Goal: Information Seeking & Learning: Check status

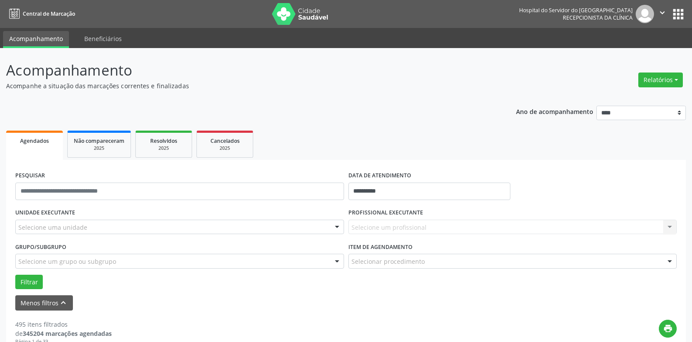
scroll to position [131, 0]
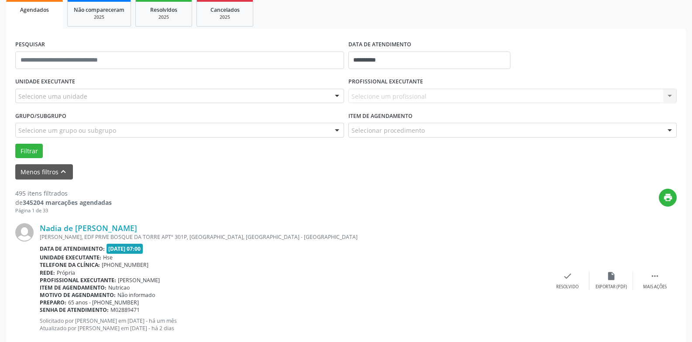
click at [205, 93] on div "Selecione uma unidade" at bounding box center [179, 96] width 329 height 15
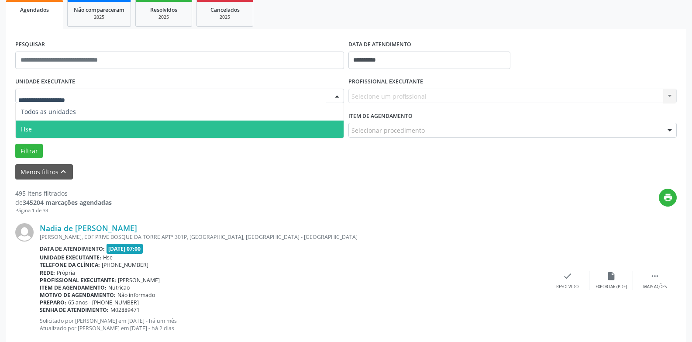
click at [188, 131] on span "Hse" at bounding box center [180, 129] width 328 height 17
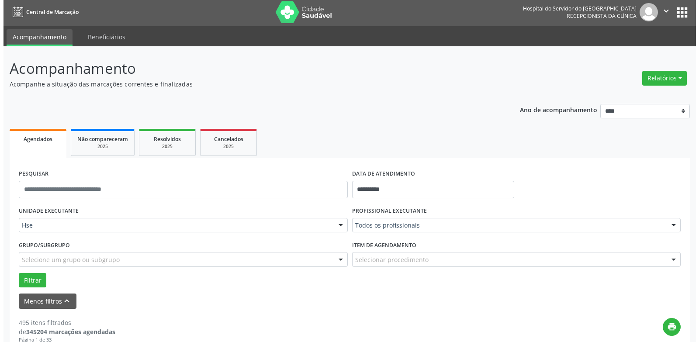
scroll to position [0, 0]
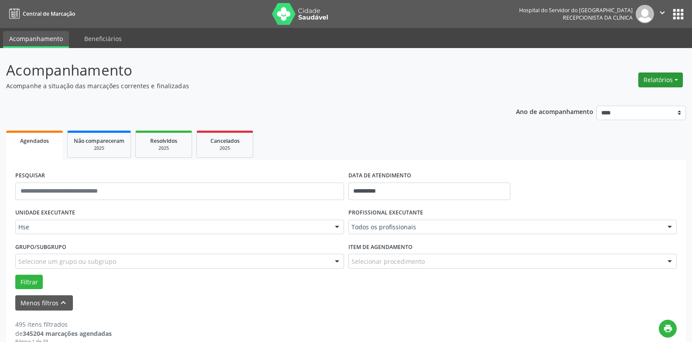
drag, startPoint x: 645, startPoint y: 93, endPoint x: 647, endPoint y: 79, distance: 14.0
drag, startPoint x: 647, startPoint y: 79, endPoint x: 636, endPoint y: 80, distance: 11.0
click at [646, 79] on button "Relatórios" at bounding box center [661, 80] width 45 height 15
click at [617, 97] on link "Agendamentos" at bounding box center [637, 99] width 94 height 12
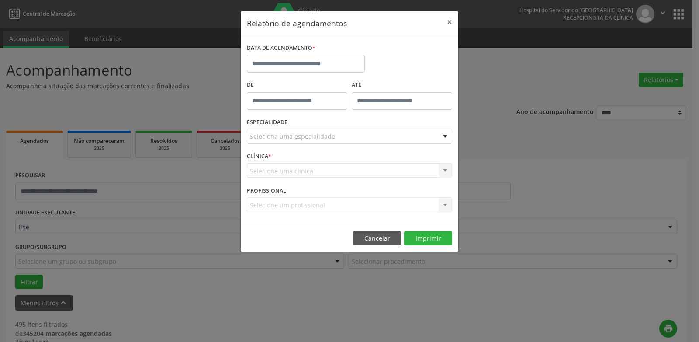
click at [311, 75] on div "DATA DE AGENDAMENTO *" at bounding box center [306, 60] width 122 height 37
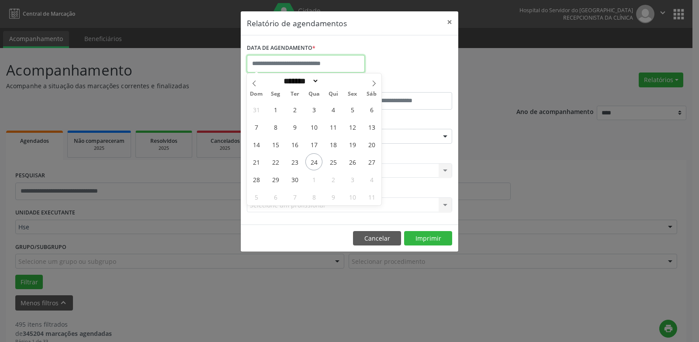
drag, startPoint x: 311, startPoint y: 64, endPoint x: 310, endPoint y: 69, distance: 5.3
click at [310, 67] on input "text" at bounding box center [306, 63] width 118 height 17
click at [309, 159] on span "24" at bounding box center [313, 161] width 17 height 17
type input "**********"
click at [309, 159] on span "24" at bounding box center [313, 161] width 17 height 17
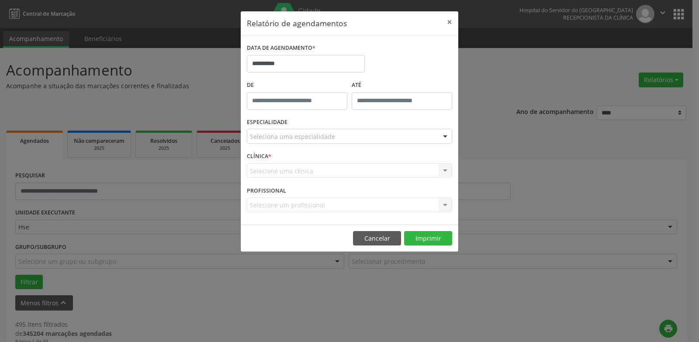
click at [335, 141] on div "Seleciona uma especialidade" at bounding box center [349, 136] width 205 height 15
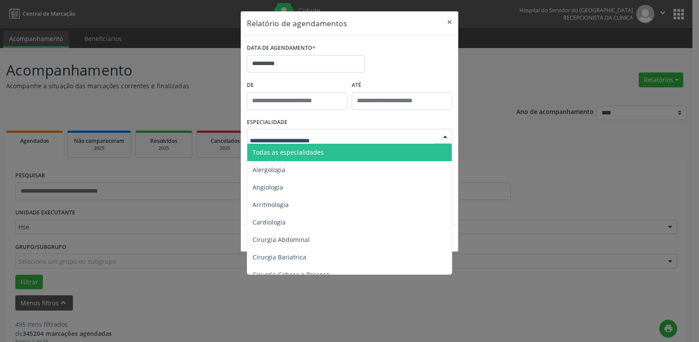
click at [320, 155] on span "Todas as especialidades" at bounding box center [288, 152] width 71 height 8
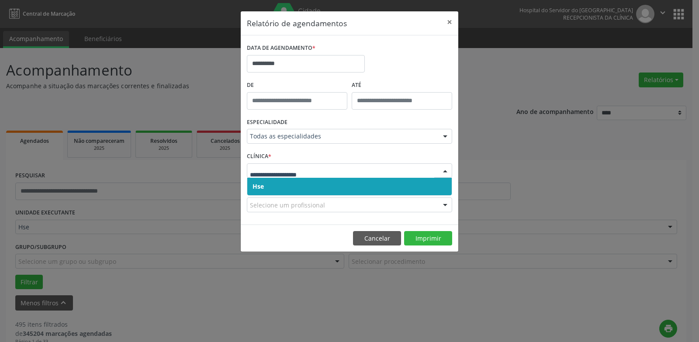
click at [365, 192] on span "Hse" at bounding box center [349, 186] width 204 height 17
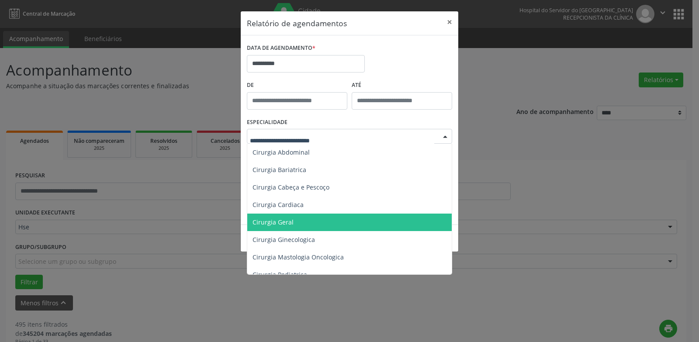
scroll to position [44, 0]
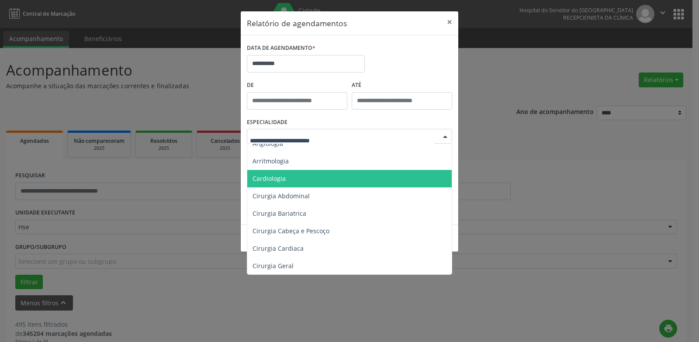
click at [303, 173] on span "Cardiologia" at bounding box center [350, 178] width 206 height 17
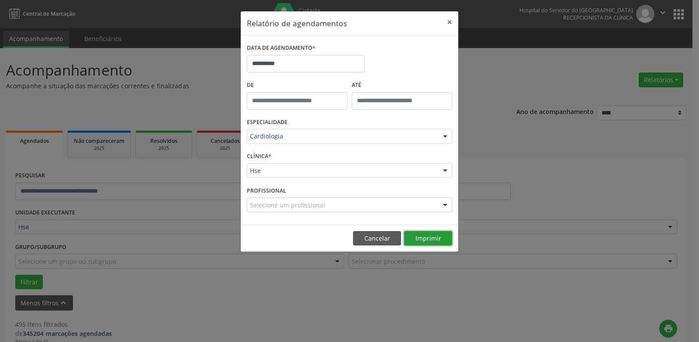
click at [432, 239] on button "Imprimir" at bounding box center [428, 238] width 48 height 15
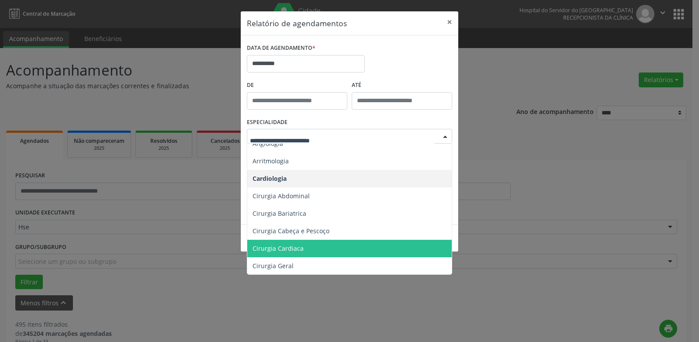
click at [309, 248] on span "Cirurgia Cardiaca" at bounding box center [350, 248] width 206 height 17
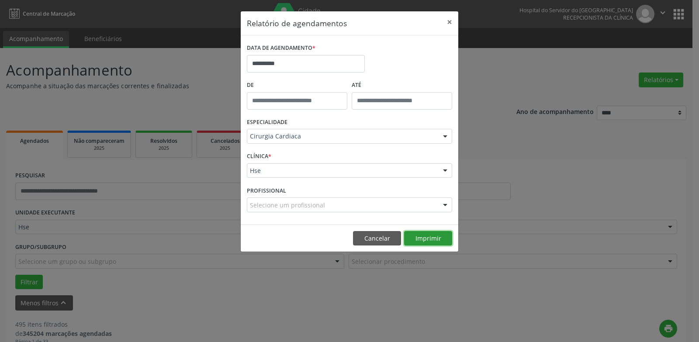
click at [421, 236] on button "Imprimir" at bounding box center [428, 238] width 48 height 15
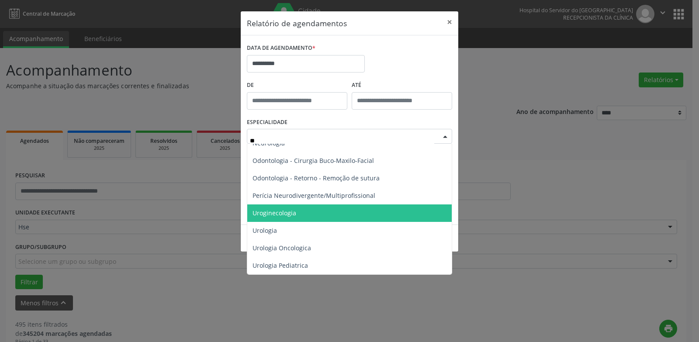
scroll to position [306, 0]
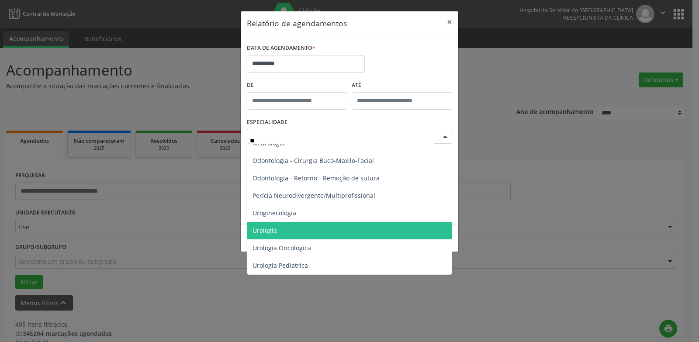
click at [341, 227] on span "Urologia" at bounding box center [349, 230] width 204 height 17
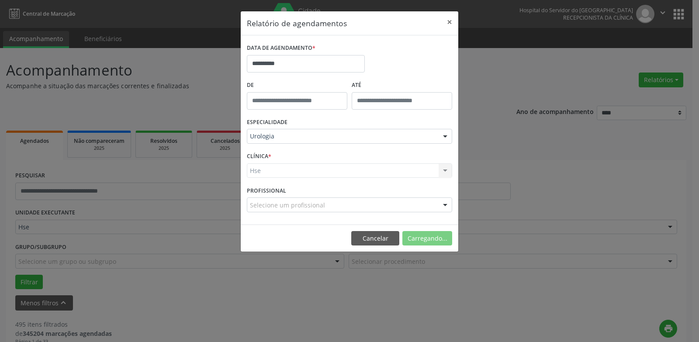
scroll to position [516, 0]
click at [416, 234] on button "Imprimir" at bounding box center [428, 238] width 48 height 15
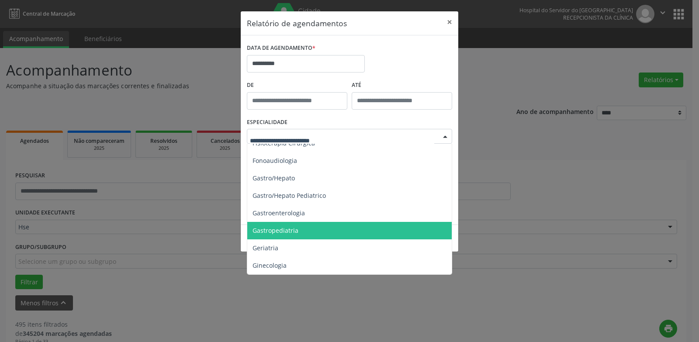
click at [292, 133] on input "text" at bounding box center [342, 140] width 184 height 17
click at [264, 130] on div at bounding box center [349, 136] width 205 height 15
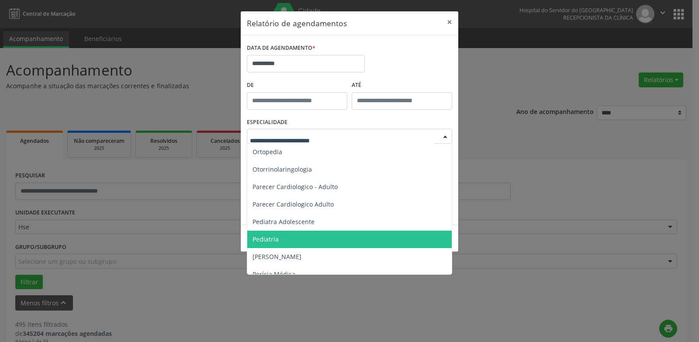
type input "*"
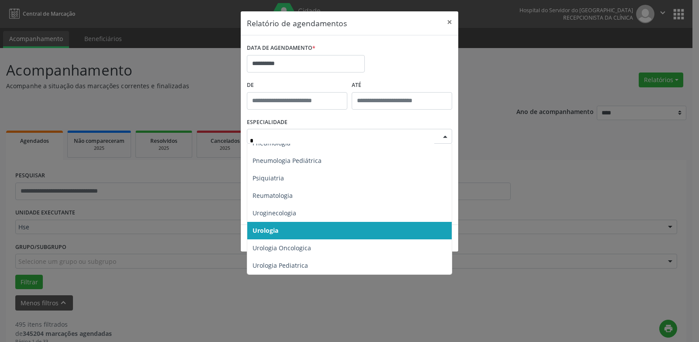
click at [302, 232] on span "Urologia" at bounding box center [349, 230] width 204 height 17
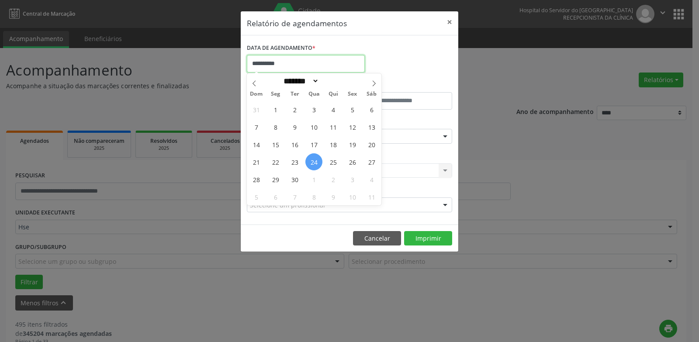
click at [306, 66] on input "**********" at bounding box center [306, 63] width 118 height 17
click at [349, 162] on span "26" at bounding box center [352, 161] width 17 height 17
type input "**********"
click at [349, 162] on span "26" at bounding box center [352, 161] width 17 height 17
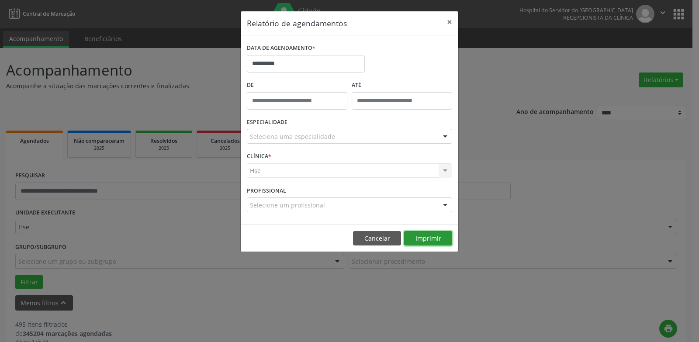
click at [441, 242] on button "Imprimir" at bounding box center [428, 238] width 48 height 15
click at [389, 239] on button "Cancelar" at bounding box center [377, 238] width 48 height 15
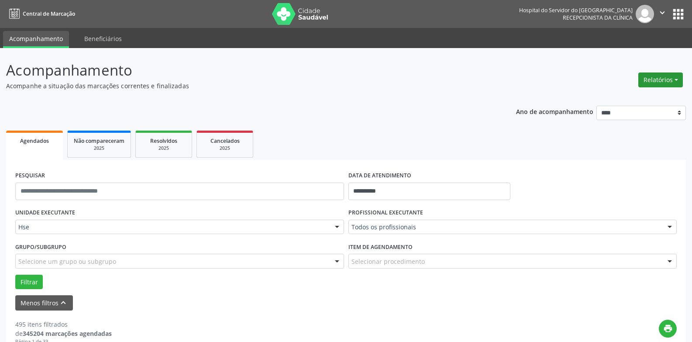
click at [658, 81] on button "Relatórios" at bounding box center [661, 80] width 45 height 15
click at [658, 91] on ul "Agendamentos Procedimentos realizados" at bounding box center [636, 104] width 95 height 31
click at [642, 102] on link "Agendamentos" at bounding box center [637, 99] width 94 height 12
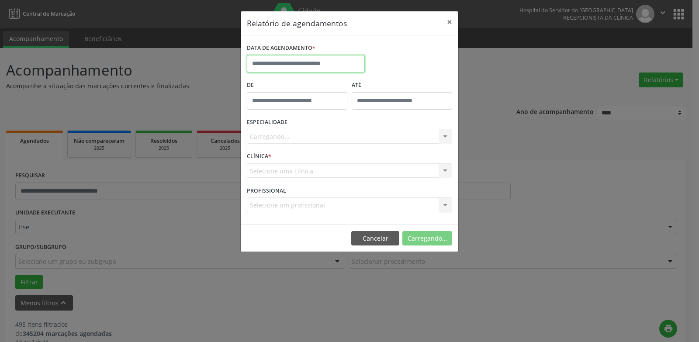
click at [338, 67] on input "text" at bounding box center [306, 63] width 118 height 17
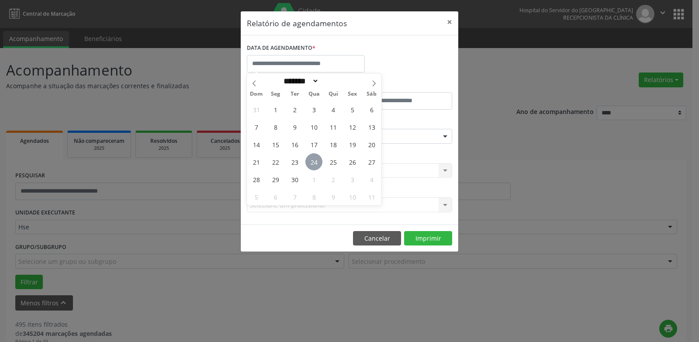
click at [311, 160] on span "24" at bounding box center [313, 161] width 17 height 17
type input "**********"
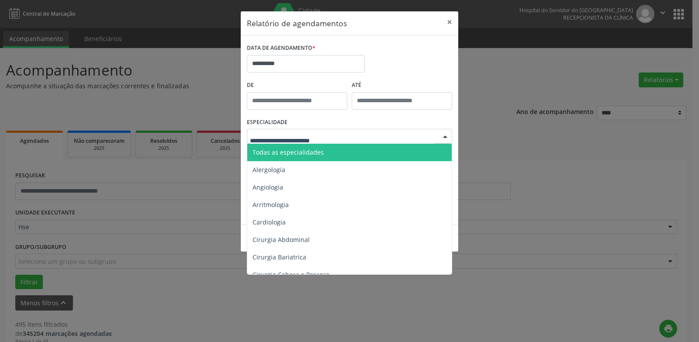
click at [311, 150] on span "Todas as especialidades" at bounding box center [288, 152] width 71 height 8
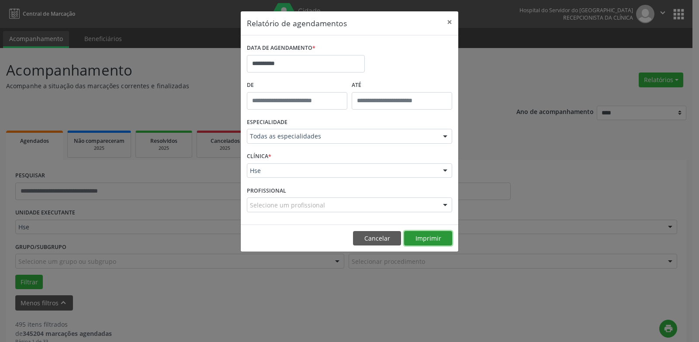
click at [432, 239] on button "Imprimir" at bounding box center [428, 238] width 48 height 15
drag, startPoint x: 387, startPoint y: 236, endPoint x: 377, endPoint y: 239, distance: 10.0
click at [385, 236] on button "Cancelar" at bounding box center [377, 238] width 48 height 15
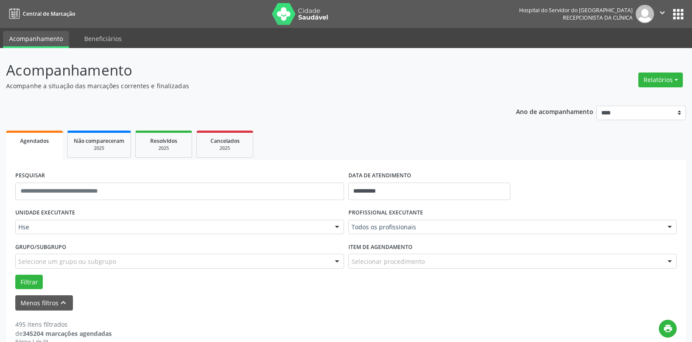
click at [287, 222] on div "Hse" at bounding box center [179, 227] width 329 height 15
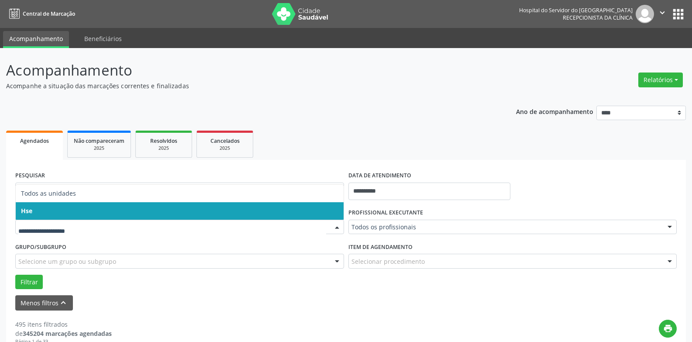
click at [273, 213] on span "Hse" at bounding box center [180, 210] width 328 height 17
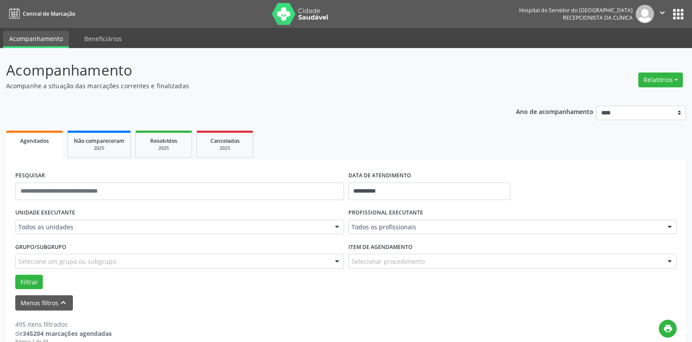
click at [287, 246] on div "Grupo/Subgrupo Selecione um grupo ou subgrupo Todos os grupos e subgrupos Nenhu…" at bounding box center [179, 254] width 329 height 28
click at [276, 238] on div "UNIDADE EXECUTANTE Todos as unidades Todos as unidades Hse Nenhum resultado enc…" at bounding box center [179, 223] width 333 height 34
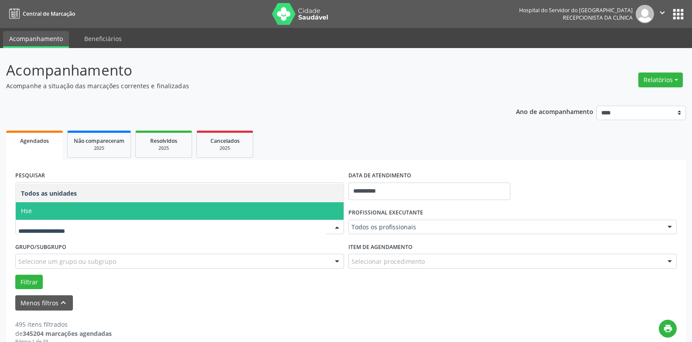
click at [252, 202] on ul "Todos as unidades Hse Nenhum resultado encontrado para: " " Não há nenhuma opçã…" at bounding box center [180, 202] width 328 height 35
click at [253, 202] on span "Hse" at bounding box center [180, 210] width 328 height 17
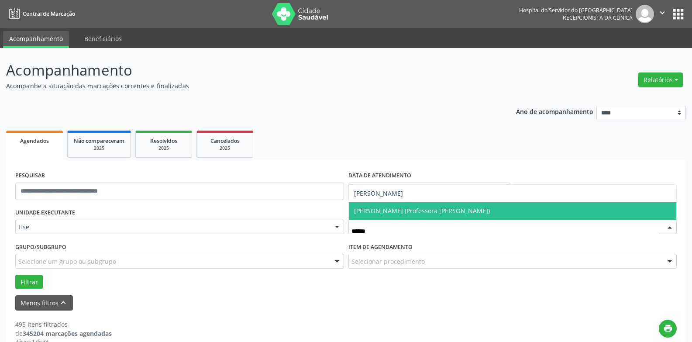
type input "*******"
click at [401, 209] on span "[PERSON_NAME]" at bounding box center [378, 211] width 49 height 8
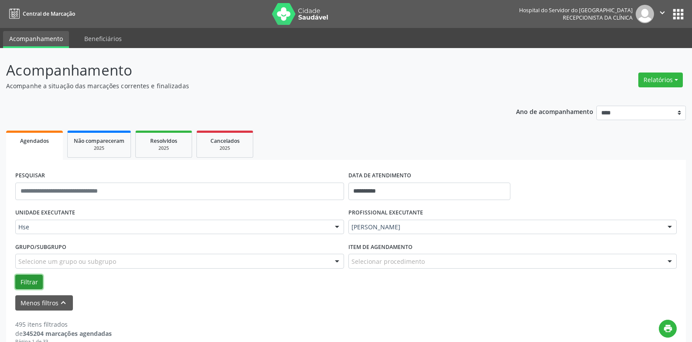
click at [37, 277] on button "Filtrar" at bounding box center [29, 282] width 28 height 15
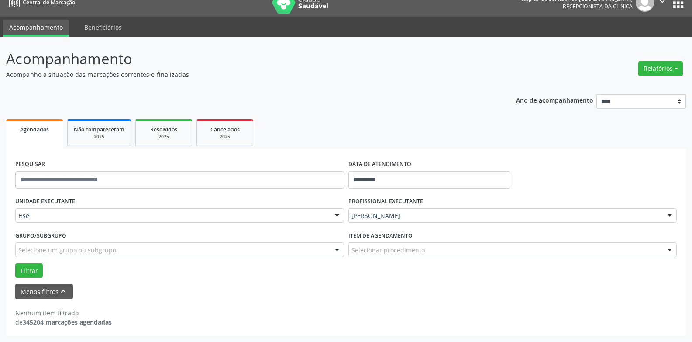
scroll to position [11, 0]
